Goal: Find specific page/section: Find specific page/section

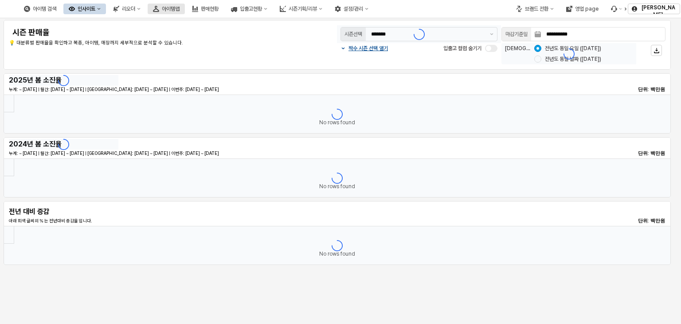
click at [180, 8] on font "아이템맵" at bounding box center [171, 9] width 18 height 6
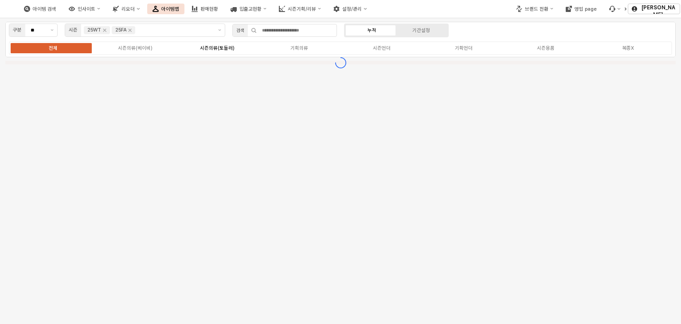
click at [212, 47] on div "시즌의류(토들러)" at bounding box center [217, 48] width 35 height 6
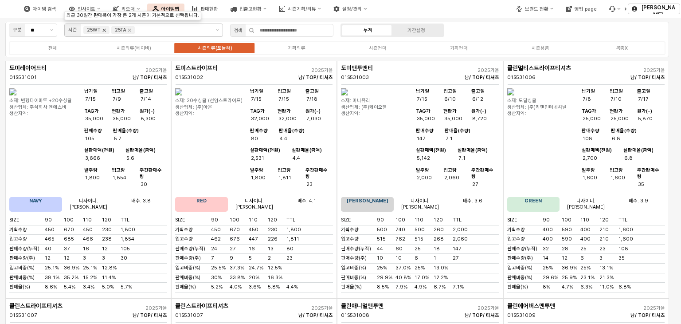
click at [106, 29] on icon "Remove 25WT" at bounding box center [104, 30] width 7 height 7
click at [103, 32] on icon "Remove 25FA" at bounding box center [101, 30] width 7 height 7
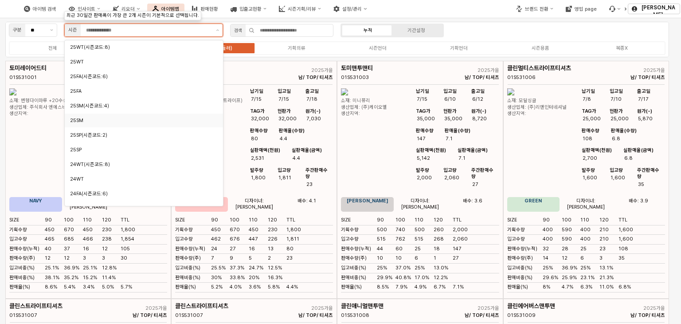
click at [170, 123] on div "25SM" at bounding box center [141, 120] width 143 height 7
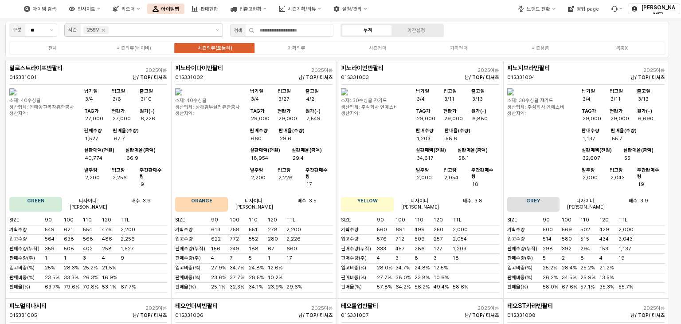
click at [490, 33] on div "구분 ** 시즌 25SM 검색 누적 기간설정 전체 시즌의류(베이비) 시즌의류(토들러) 기획의류 시즌언더 기획언더 시즌용품 복종X" at bounding box center [337, 39] width 664 height 35
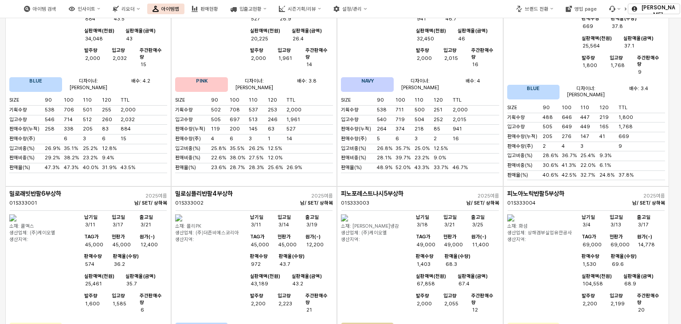
scroll to position [2681, 0]
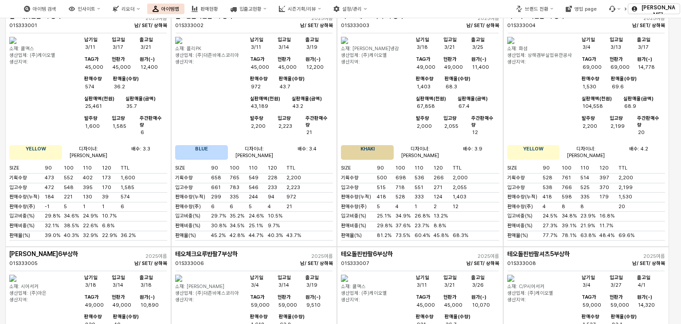
click at [348, 274] on img "앱 프레임" at bounding box center [344, 277] width 7 height 7
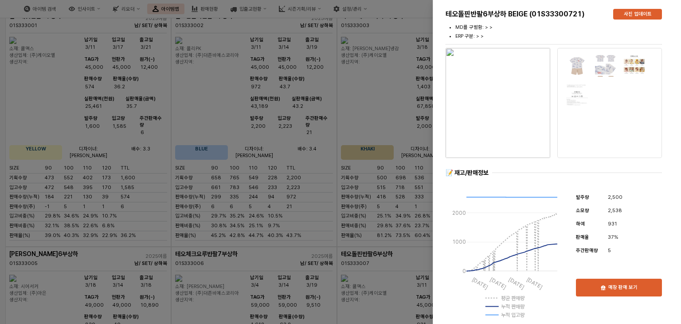
click at [404, 65] on div at bounding box center [340, 162] width 681 height 324
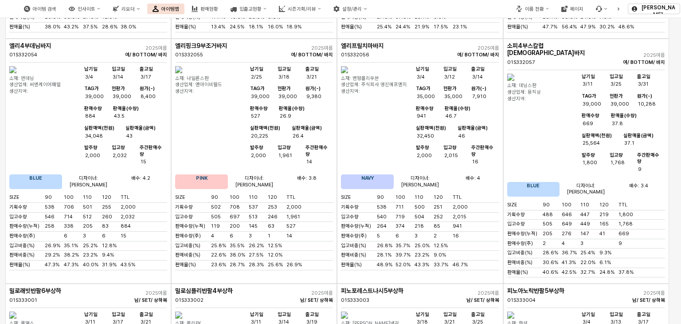
scroll to position [2572, 0]
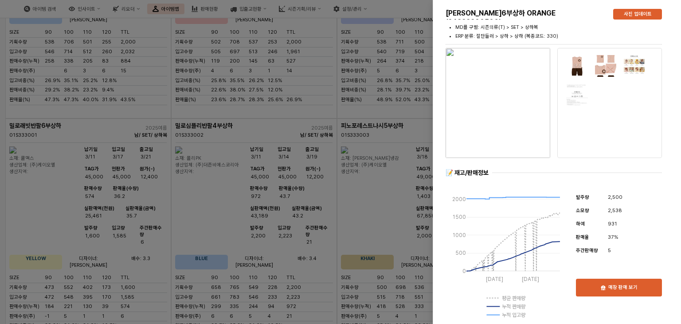
click at [415, 57] on div at bounding box center [340, 162] width 681 height 324
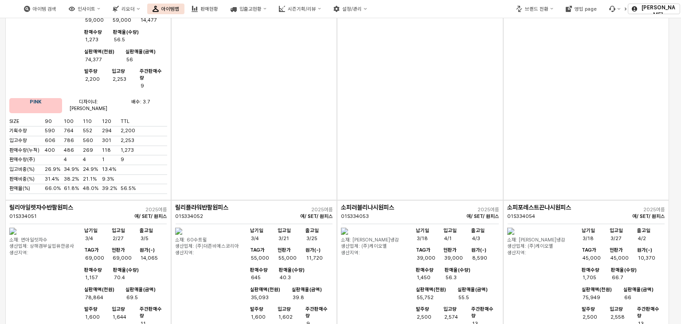
scroll to position [3813, 0]
